Goal: Task Accomplishment & Management: Complete application form

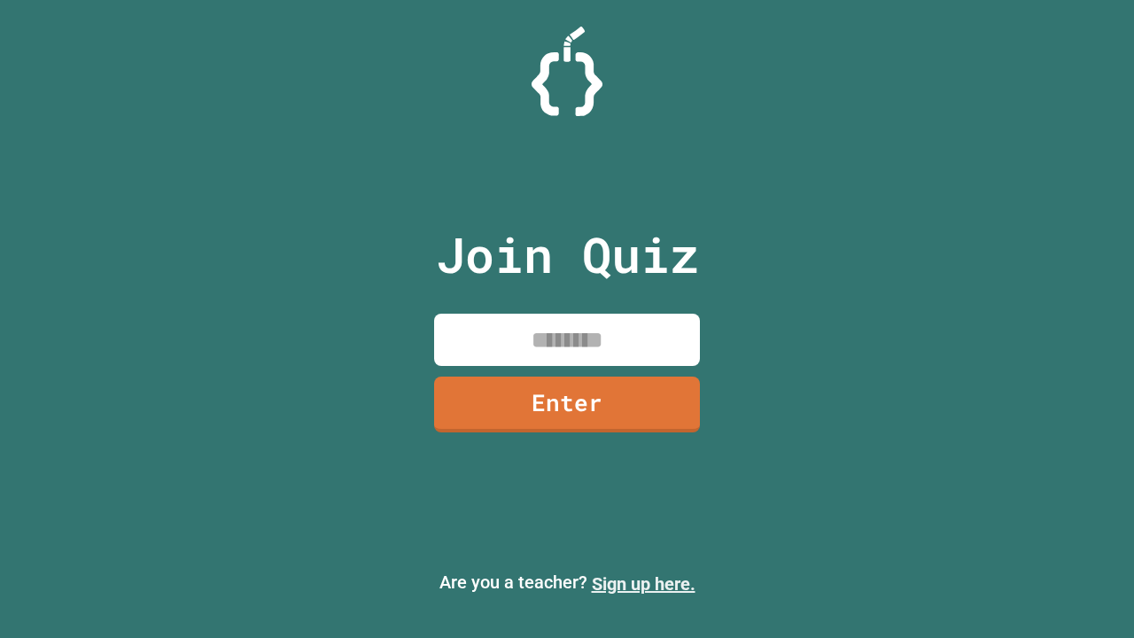
click at [635, 584] on link "Sign up here." at bounding box center [644, 583] width 104 height 21
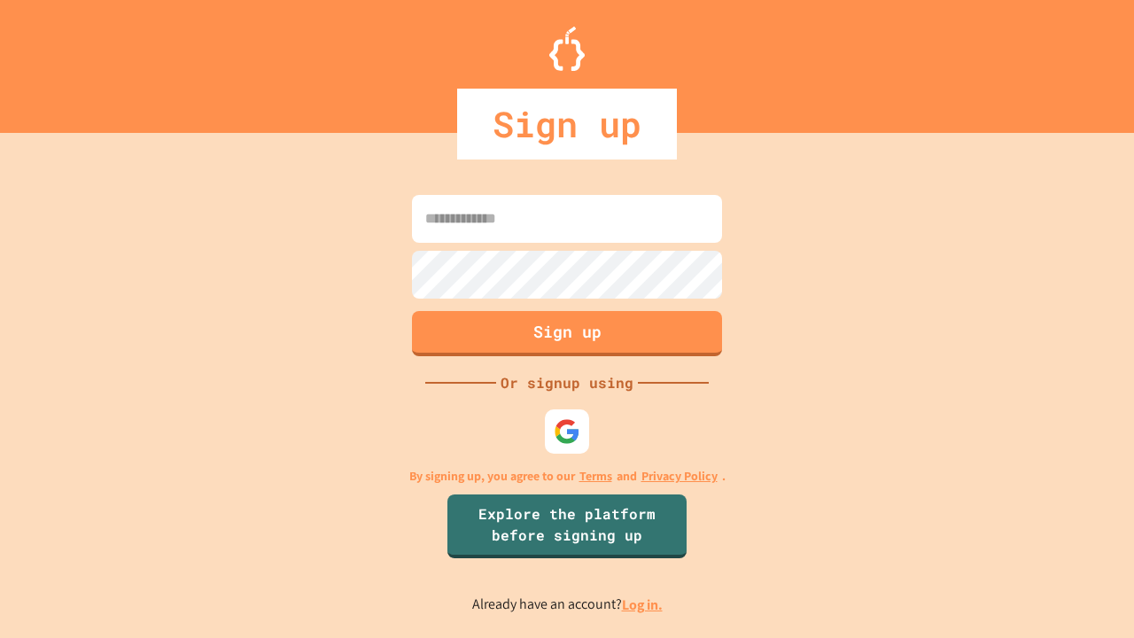
click at [643, 604] on link "Log in." at bounding box center [642, 605] width 41 height 19
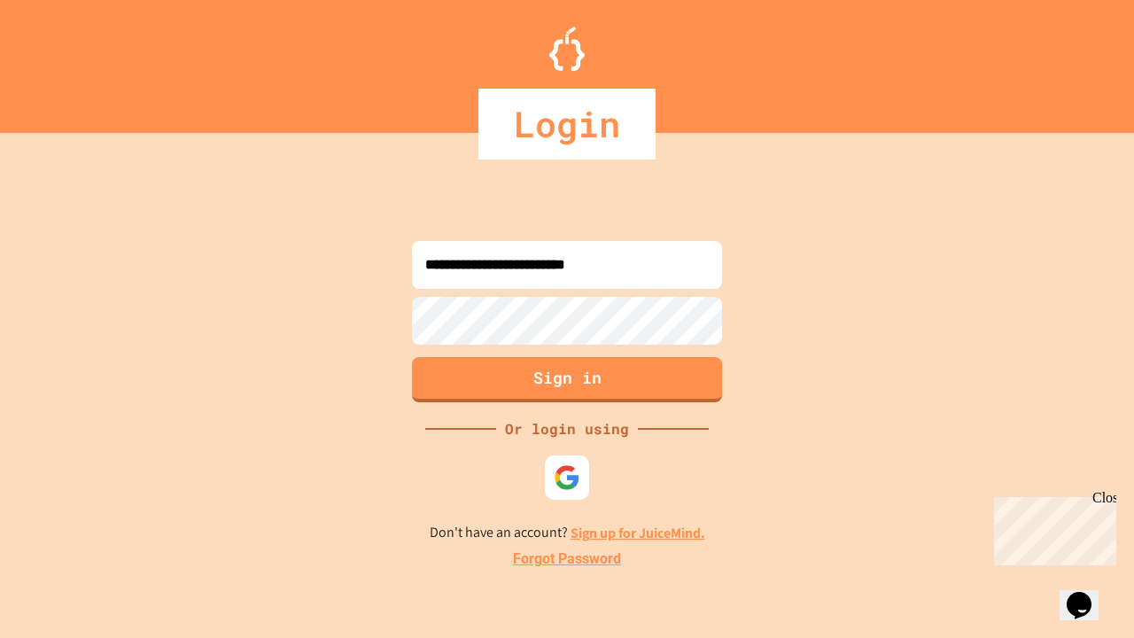
type input "**********"
